Goal: Information Seeking & Learning: Find specific fact

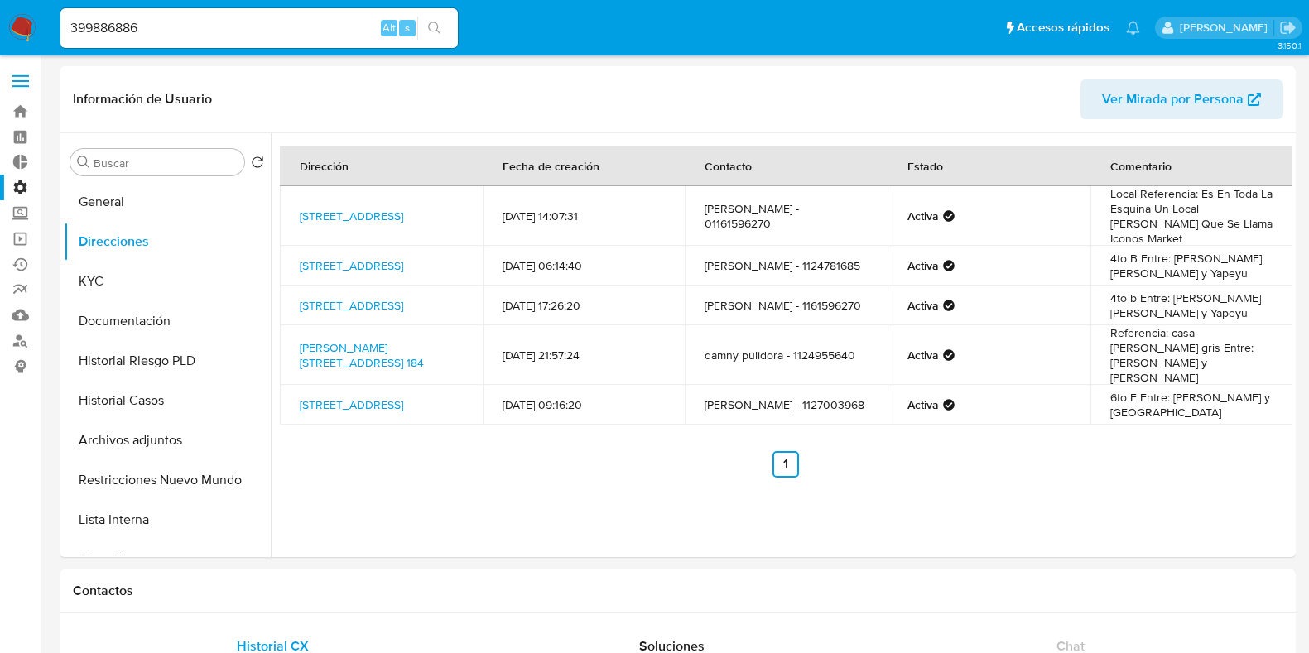
select select "10"
drag, startPoint x: 155, startPoint y: 23, endPoint x: 0, endPoint y: 34, distance: 155.2
click at [0, 34] on nav "Pausado Ver notificaciones 399886886 Alt s Accesos rápidos Presiona las siguien…" at bounding box center [654, 27] width 1309 height 55
paste input "50879219"
type input "50879219"
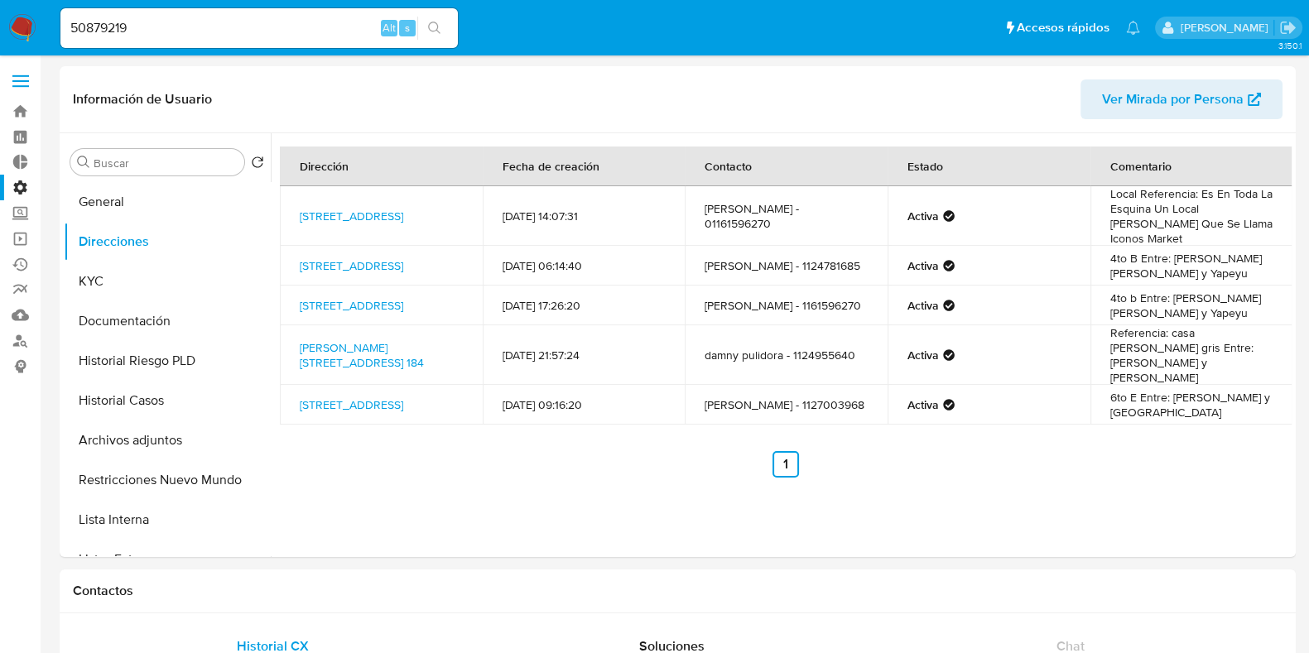
click at [443, 18] on button "search-icon" at bounding box center [434, 28] width 34 height 23
drag, startPoint x: 170, startPoint y: 25, endPoint x: 0, endPoint y: 35, distance: 170.0
click at [0, 35] on nav "Pausado Ver notificaciones 50879219 Alt s Accesos rápidos Presiona las siguient…" at bounding box center [654, 27] width 1309 height 55
click at [441, 31] on button "search-icon" at bounding box center [434, 28] width 34 height 23
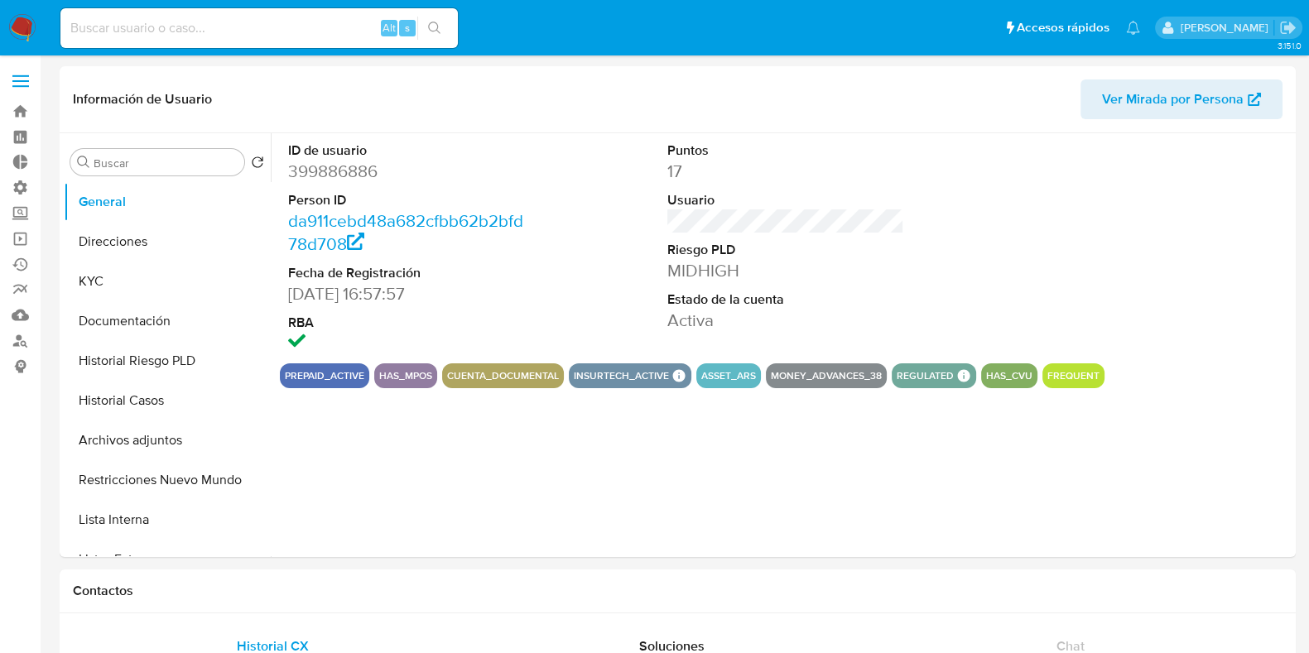
select select "10"
click at [177, 34] on input at bounding box center [258, 28] width 397 height 22
paste input "50879219"
type input "50879219"
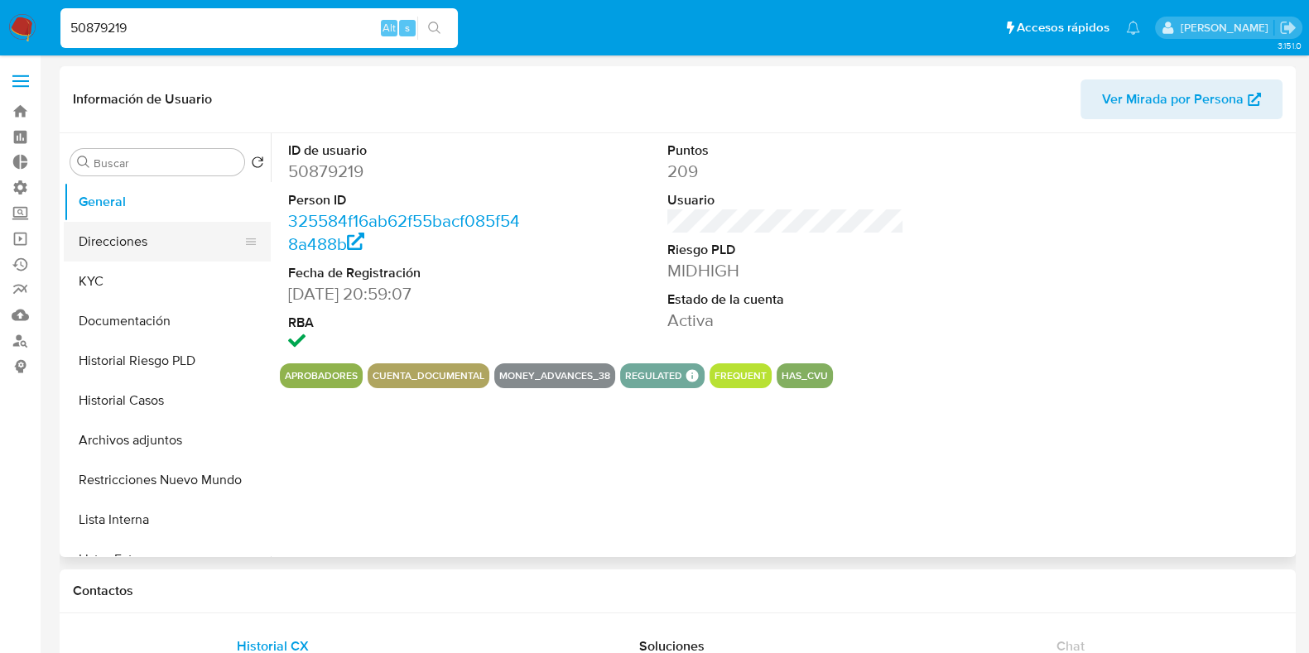
click at [128, 247] on button "Direcciones" at bounding box center [161, 242] width 194 height 40
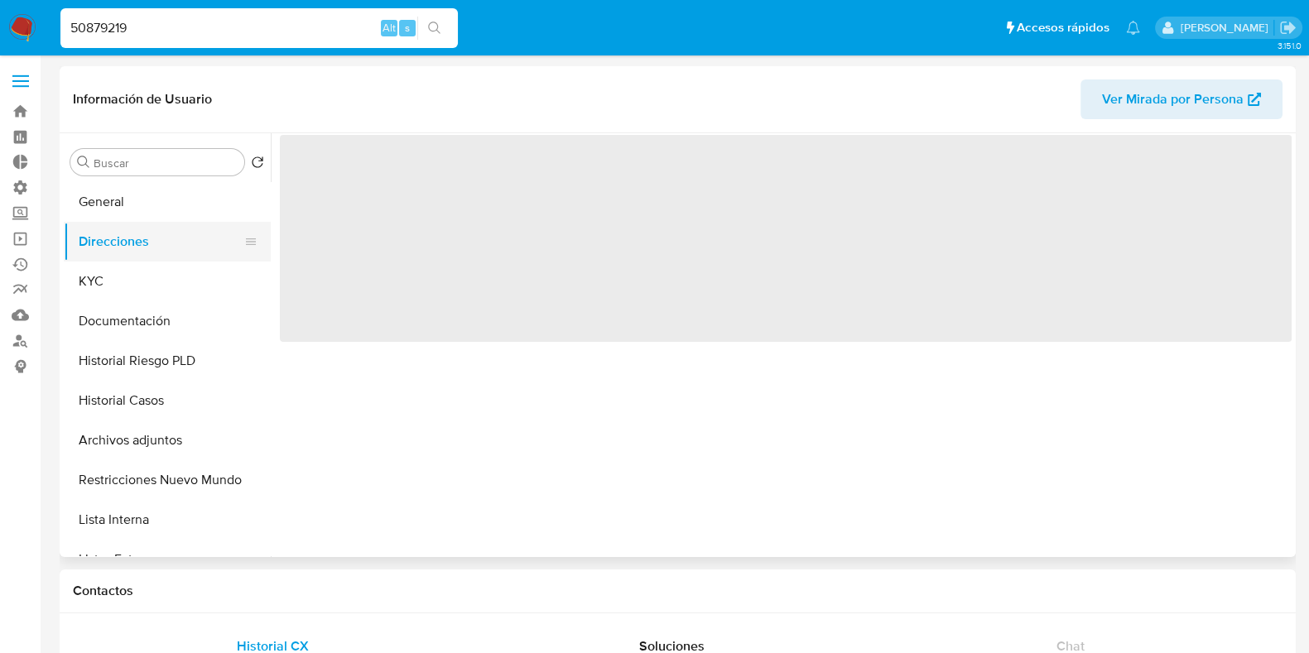
select select "10"
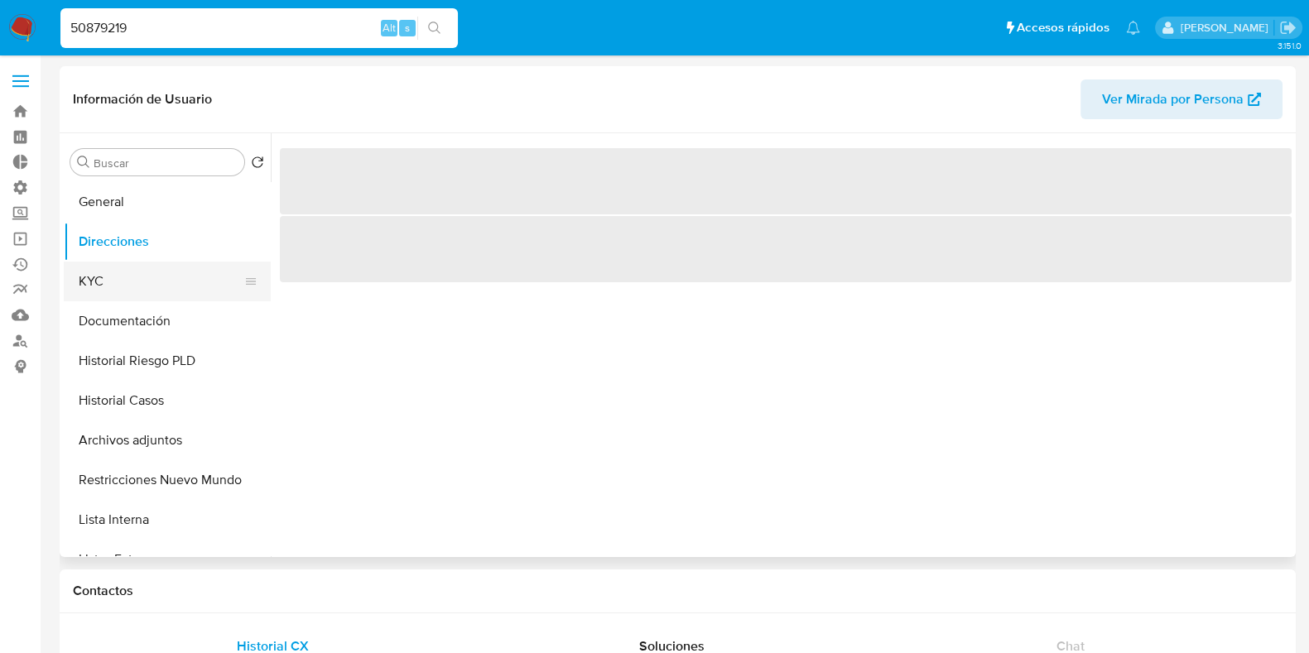
click at [137, 292] on button "KYC" at bounding box center [161, 282] width 194 height 40
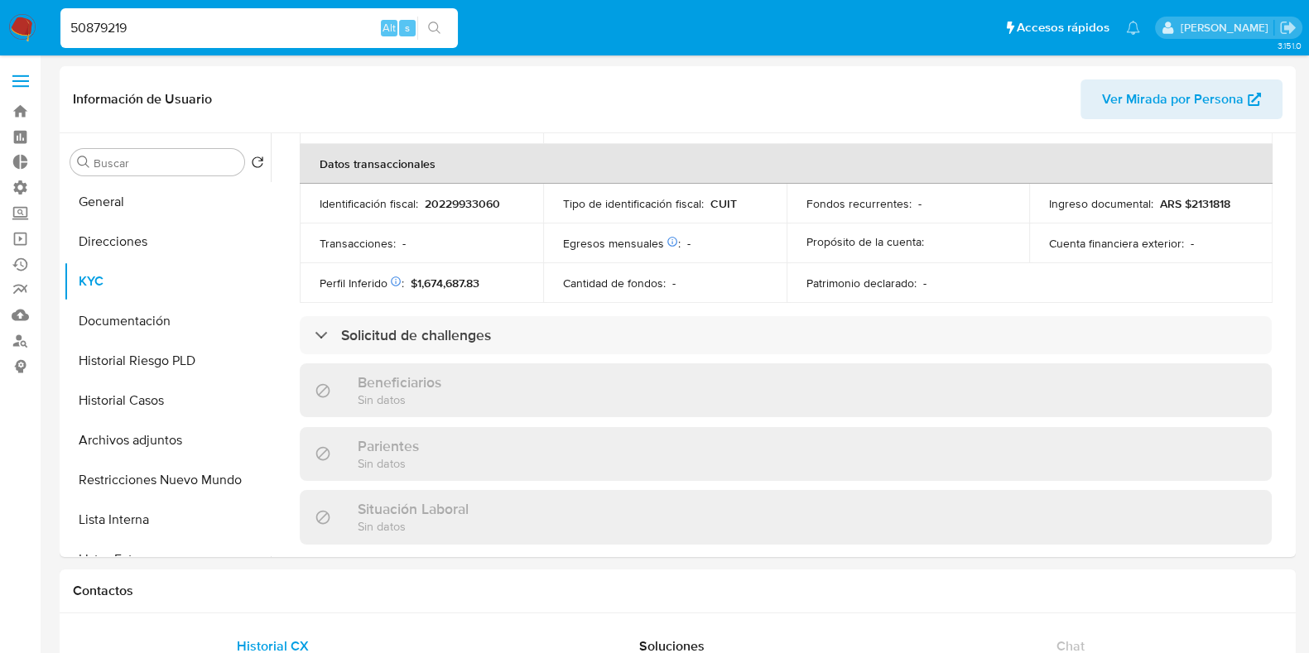
scroll to position [897, 0]
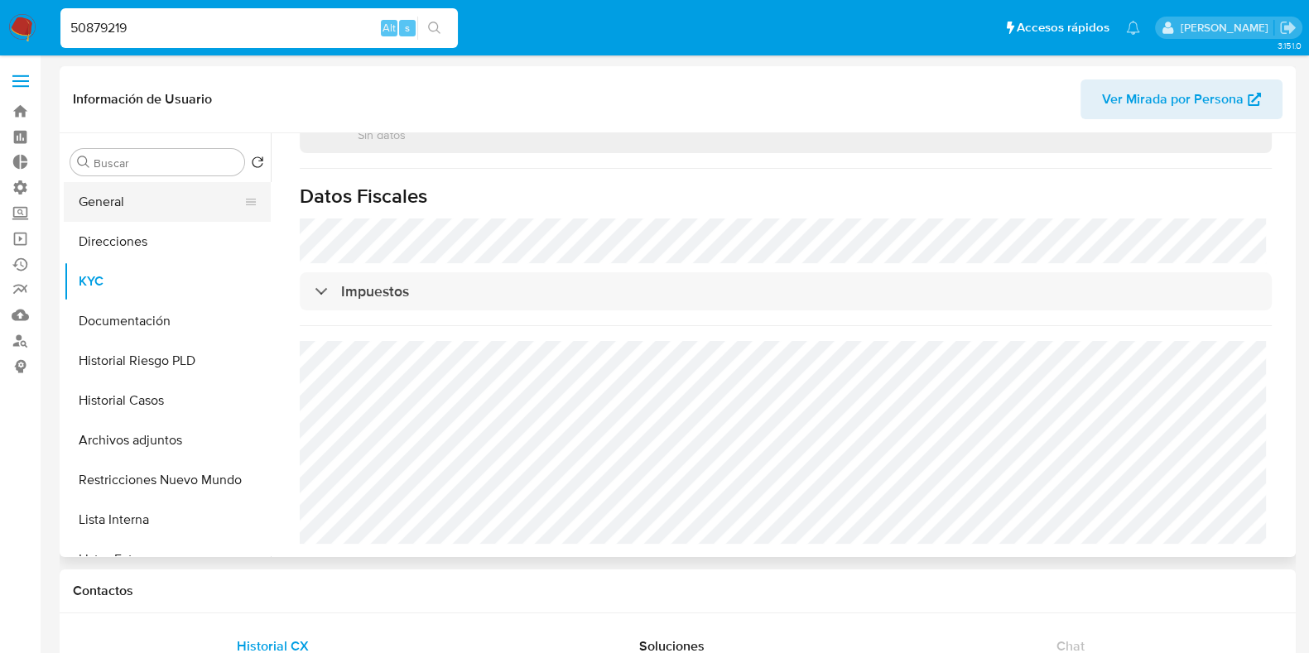
click at [137, 208] on button "General" at bounding box center [161, 202] width 194 height 40
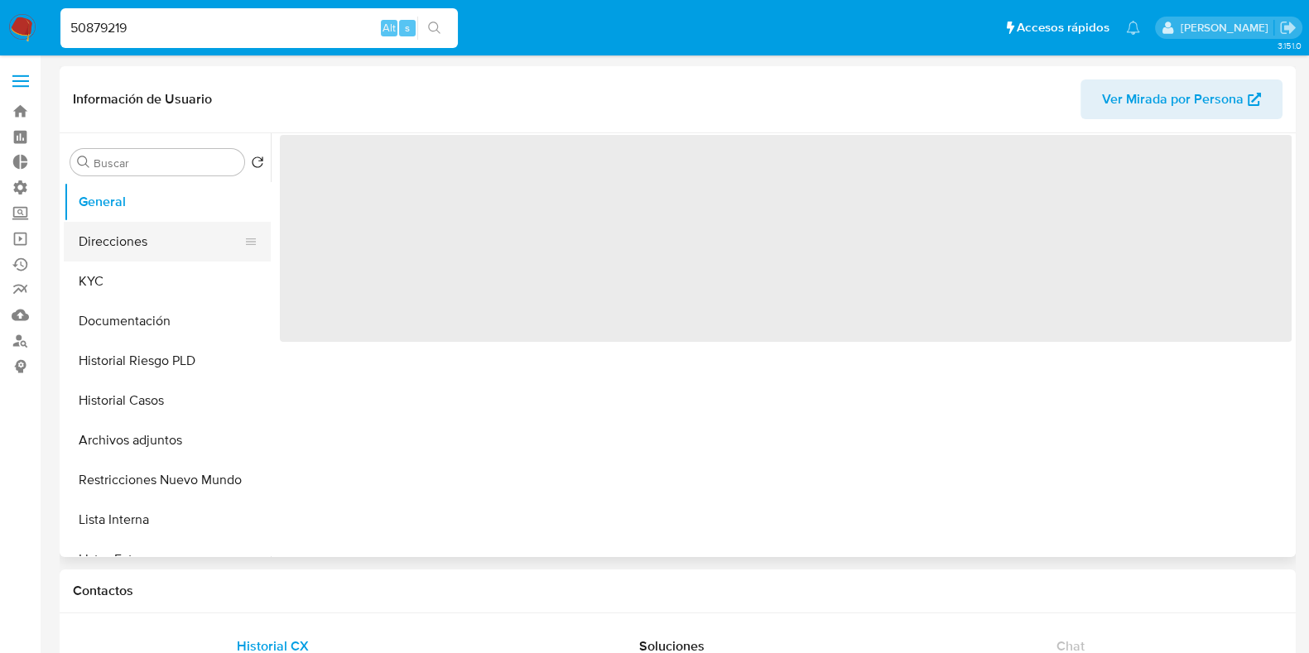
click at [148, 237] on button "Direcciones" at bounding box center [161, 242] width 194 height 40
